Goal: Contribute content: Add original content to the website for others to see

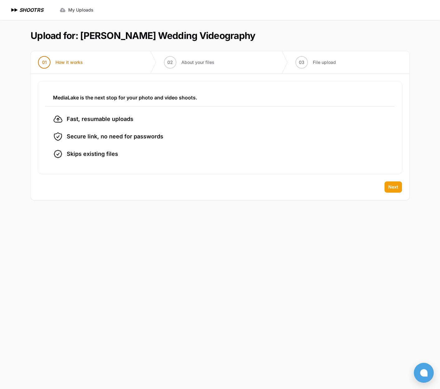
click at [397, 188] on span "Next" at bounding box center [394, 187] width 10 height 6
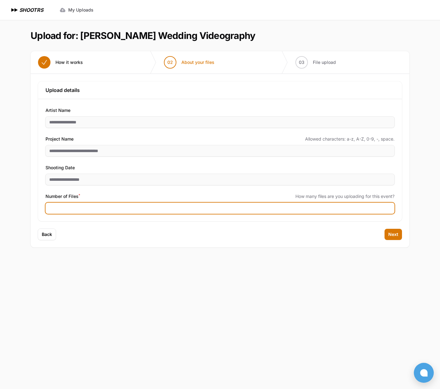
click at [75, 207] on input "Number of Files *" at bounding box center [220, 208] width 349 height 11
type input "*"
click at [388, 208] on input "*" at bounding box center [220, 208] width 349 height 11
type input "***"
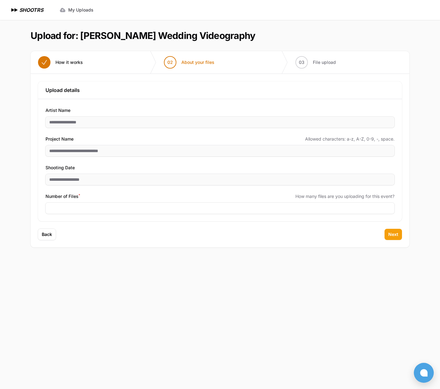
click at [388, 236] on button "Next" at bounding box center [393, 234] width 17 height 11
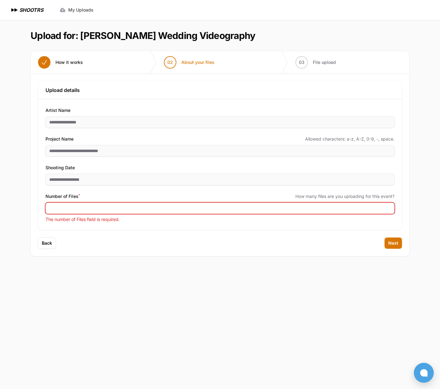
click at [68, 210] on input "Number of Files *" at bounding box center [220, 208] width 349 height 11
type input "***"
click at [397, 242] on span "Next" at bounding box center [394, 243] width 10 height 6
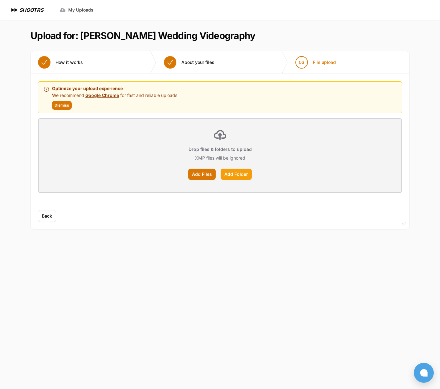
click at [234, 175] on label "Add Folder" at bounding box center [236, 174] width 31 height 11
click at [0, 0] on input "Add Folder" at bounding box center [0, 0] width 0 height 0
click at [234, 175] on label "Add Folder" at bounding box center [236, 174] width 31 height 11
click at [0, 0] on input "Add Folder" at bounding box center [0, 0] width 0 height 0
click at [243, 216] on div "Back Next" at bounding box center [220, 220] width 379 height 19
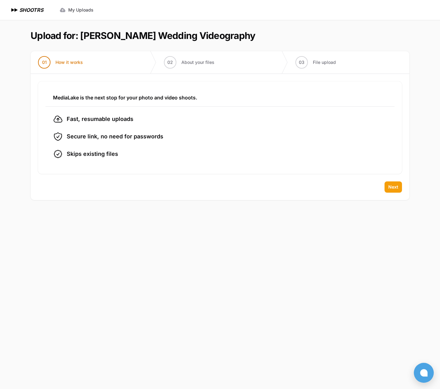
click at [394, 184] on button "Next" at bounding box center [393, 187] width 17 height 11
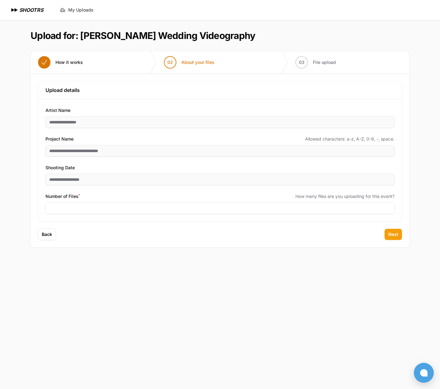
click at [393, 235] on span "Next" at bounding box center [394, 234] width 10 height 6
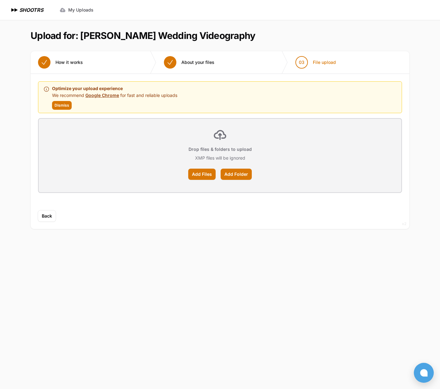
click at [64, 105] on span "Dismiss" at bounding box center [62, 105] width 15 height 5
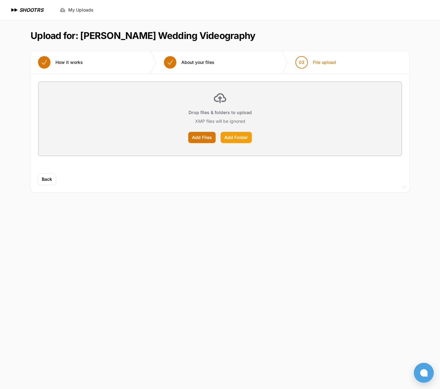
click at [236, 138] on label "Add Folder" at bounding box center [236, 137] width 31 height 11
click at [0, 0] on input "Add Folder" at bounding box center [0, 0] width 0 height 0
click at [230, 139] on label "Add Folder" at bounding box center [236, 137] width 31 height 11
click at [0, 0] on input "Add Folder" at bounding box center [0, 0] width 0 height 0
